Goal: Transaction & Acquisition: Book appointment/travel/reservation

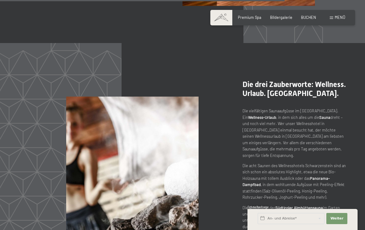
scroll to position [2265, 0]
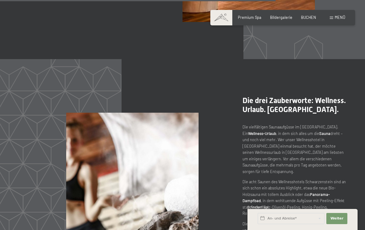
click at [332, 16] on div "Menü" at bounding box center [337, 18] width 15 height 6
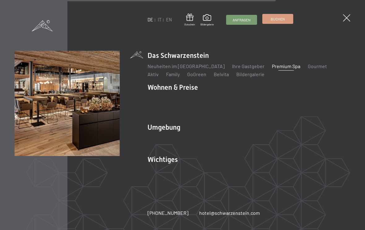
click at [278, 16] on link "Buchen" at bounding box center [278, 18] width 30 height 9
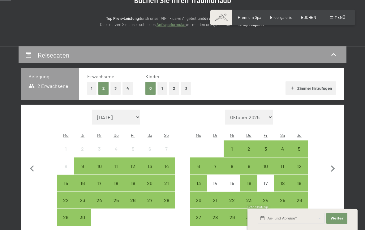
scroll to position [109, 0]
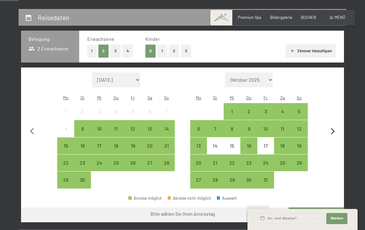
click at [330, 128] on icon "button" at bounding box center [333, 131] width 13 height 13
select select "[DATE]"
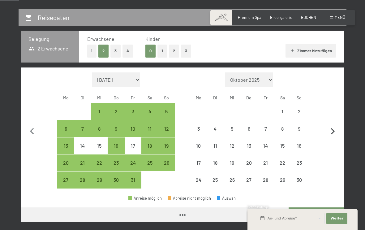
select select "[DATE]"
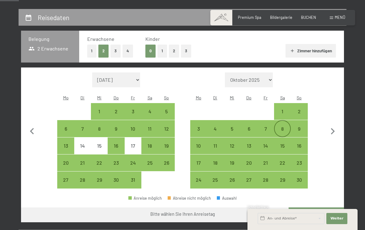
click at [283, 126] on div "8" at bounding box center [282, 133] width 15 height 15
select select "[DATE]"
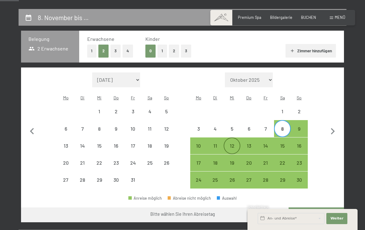
click at [230, 143] on div "12" at bounding box center [231, 150] width 15 height 15
select select "[DATE]"
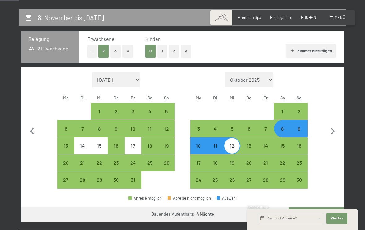
click at [317, 207] on button "Weiter zu „Zimmer“" at bounding box center [316, 214] width 55 height 15
select select "[DATE]"
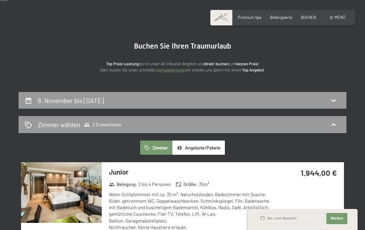
scroll to position [0, 0]
